Goal: Find specific page/section: Find specific page/section

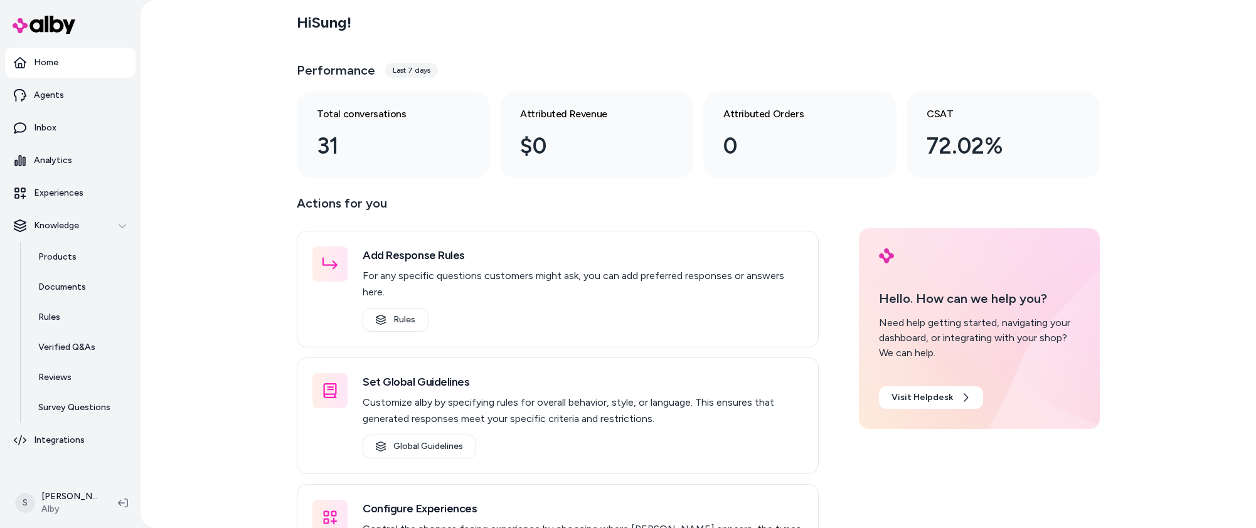
click at [274, 232] on div "Hi Sung ! Performance Last 7 days Total conversations 31 Attributed Revenue $0 …" at bounding box center [697, 264] width 1115 height 528
click at [270, 174] on div "Hi Sung ! Performance Last 7 days Total conversations 31 Attributed Revenue $0 …" at bounding box center [697, 264] width 1115 height 528
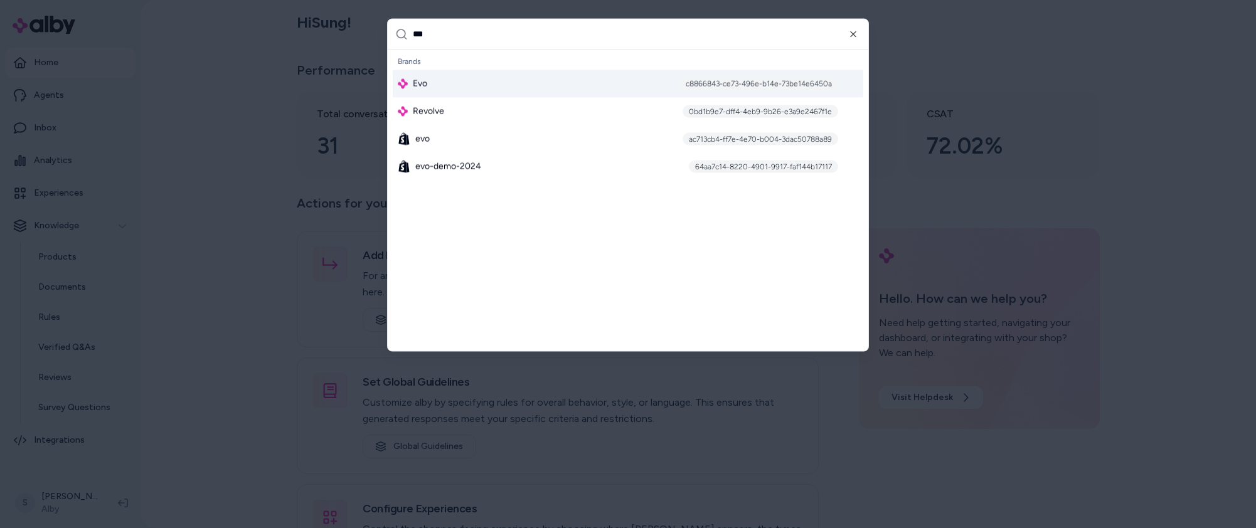
type input "***"
click at [578, 83] on div "Evo c8866843-ce73-496e-b14e-73be14e6450a" at bounding box center [628, 84] width 470 height 28
